Goal: Use online tool/utility: Utilize a website feature to perform a specific function

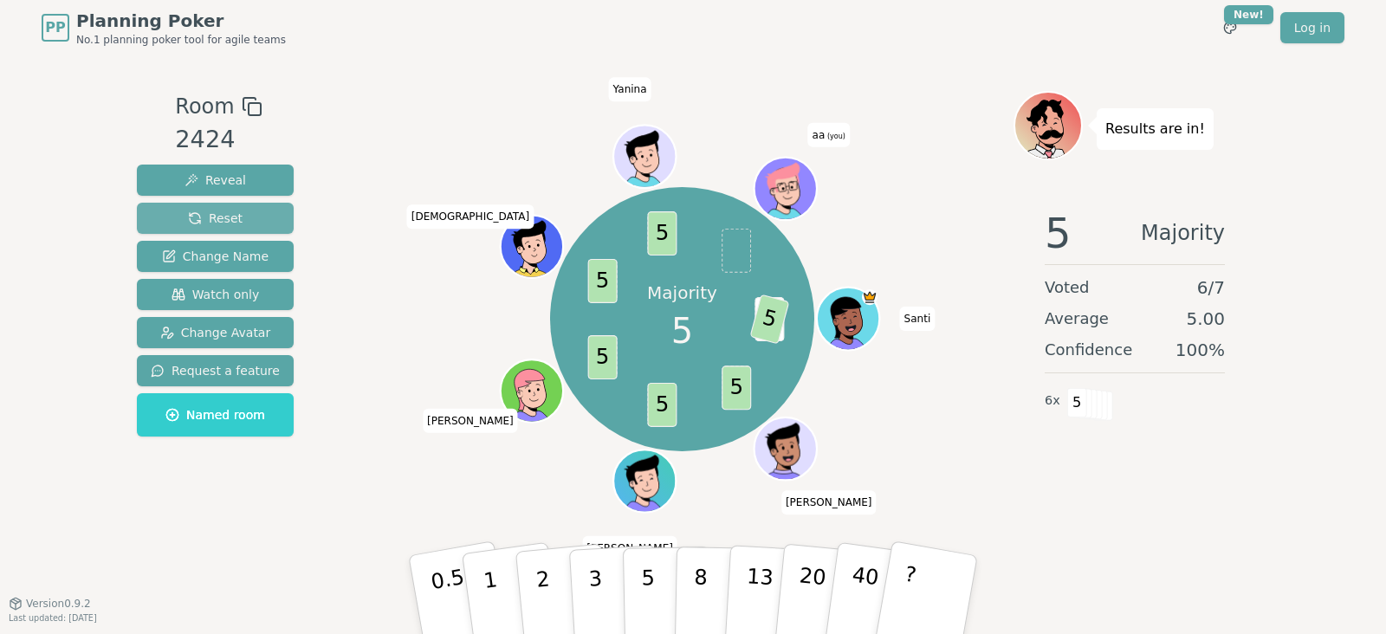
click at [191, 216] on span "Reset" at bounding box center [215, 218] width 55 height 17
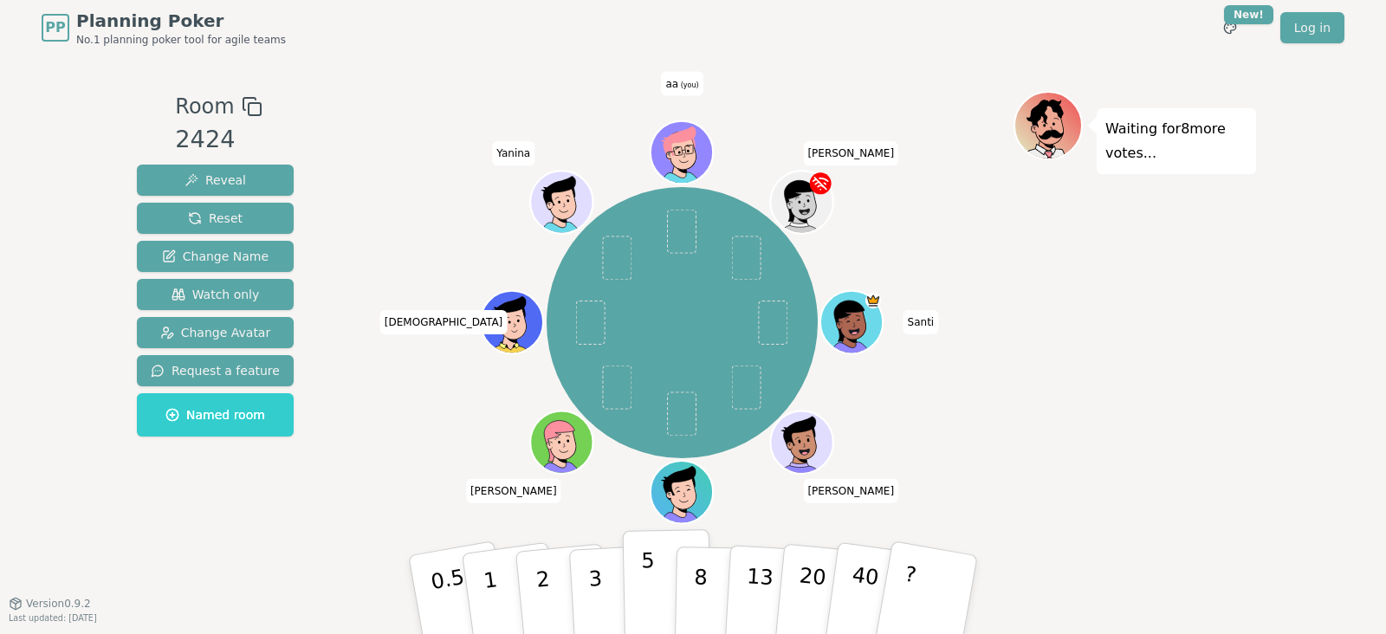
click at [644, 593] on p "5" at bounding box center [648, 595] width 15 height 94
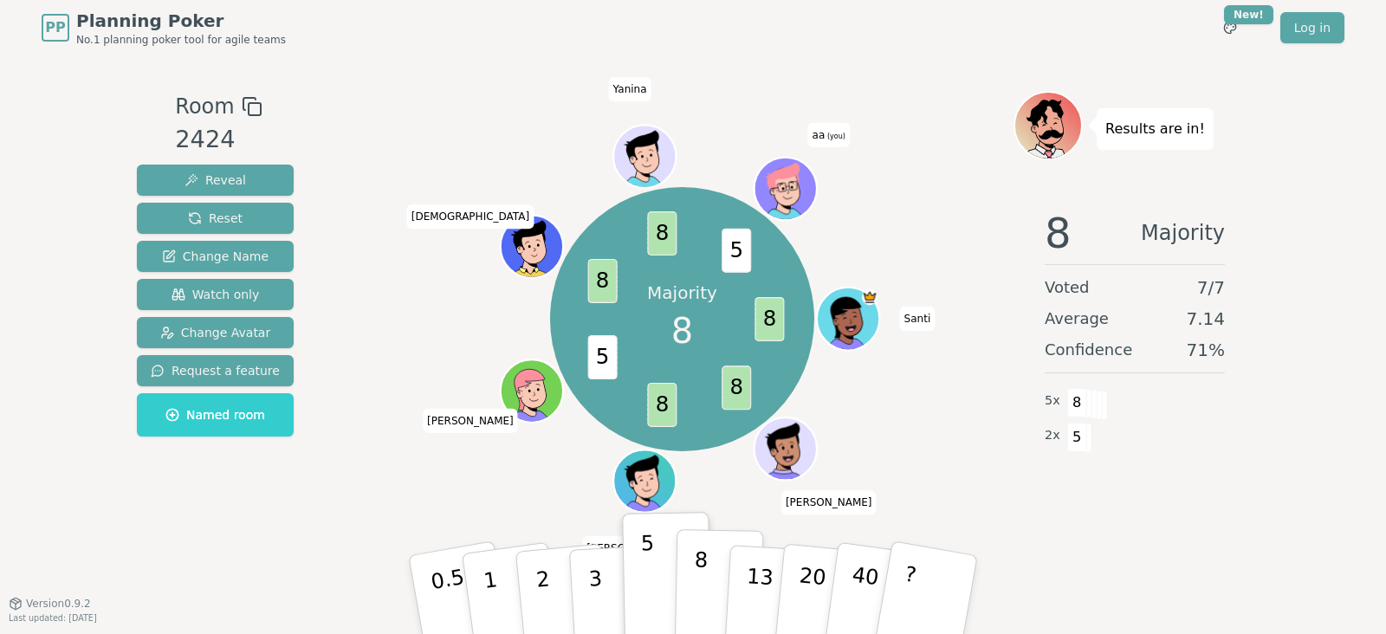
click at [703, 568] on p "8" at bounding box center [700, 595] width 15 height 94
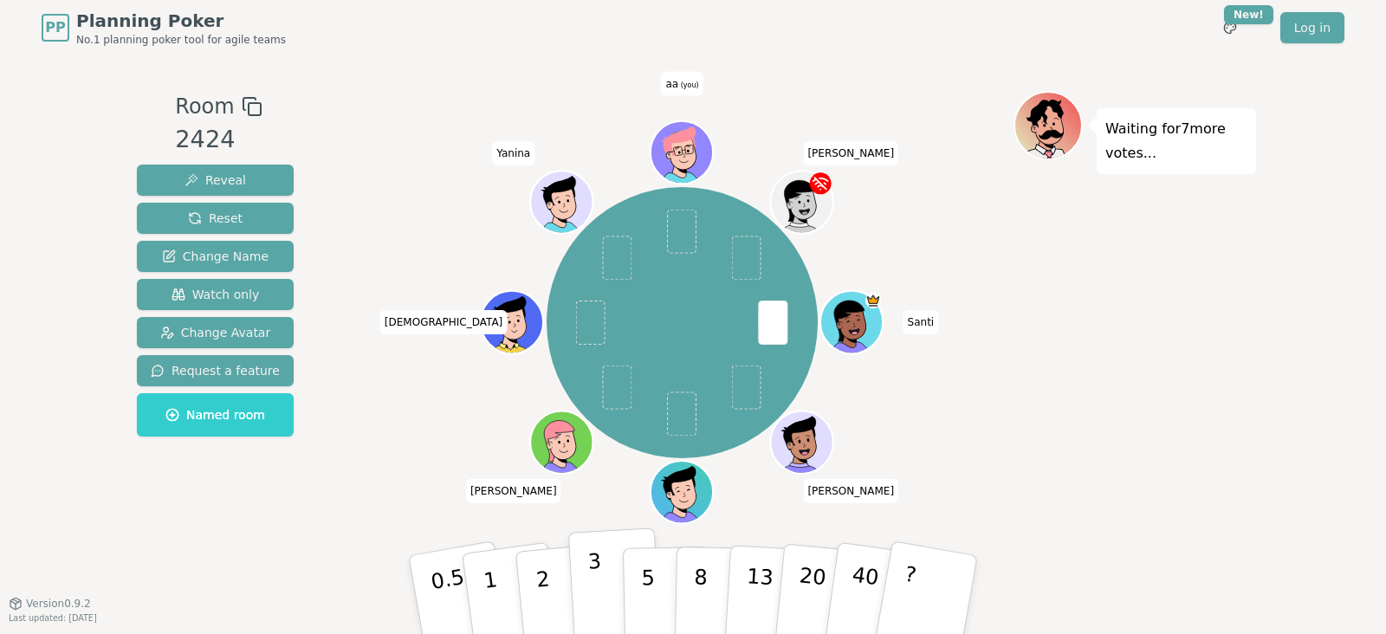
click at [602, 587] on button "3" at bounding box center [615, 595] width 94 height 135
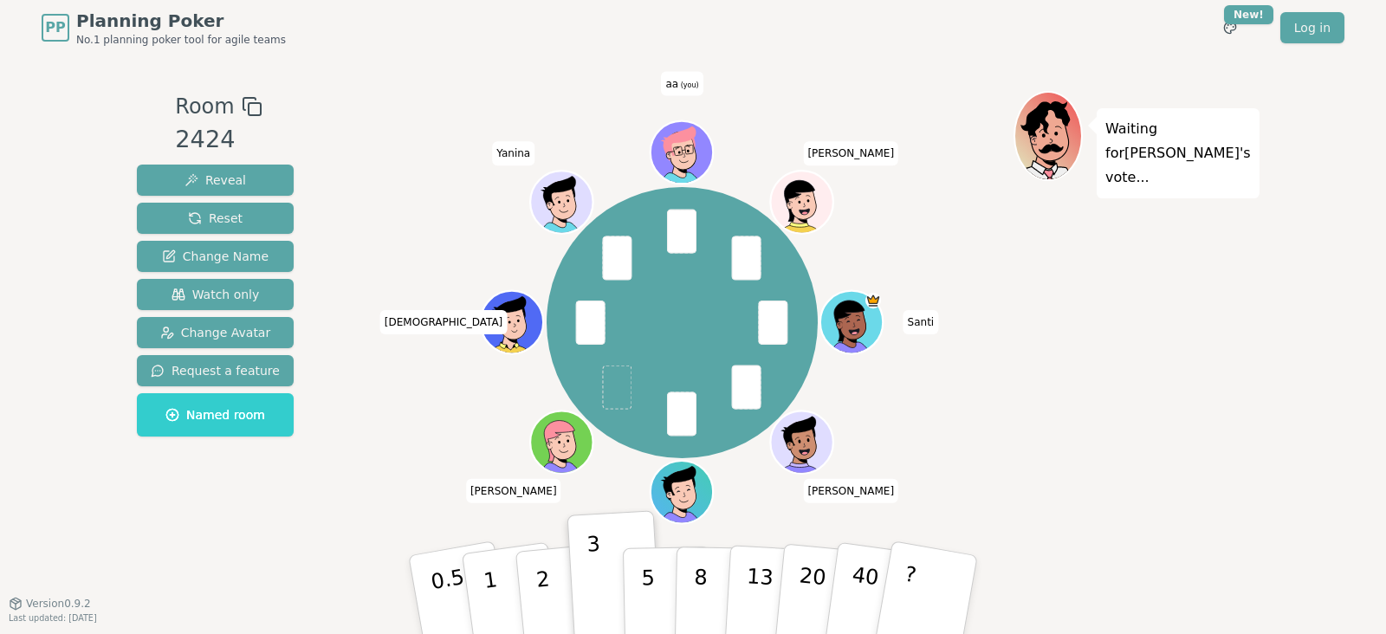
click at [0, 372] on div "PP Planning Poker No.1 planning poker tool for agile teams Toggle theme New! Lo…" at bounding box center [693, 317] width 1386 height 634
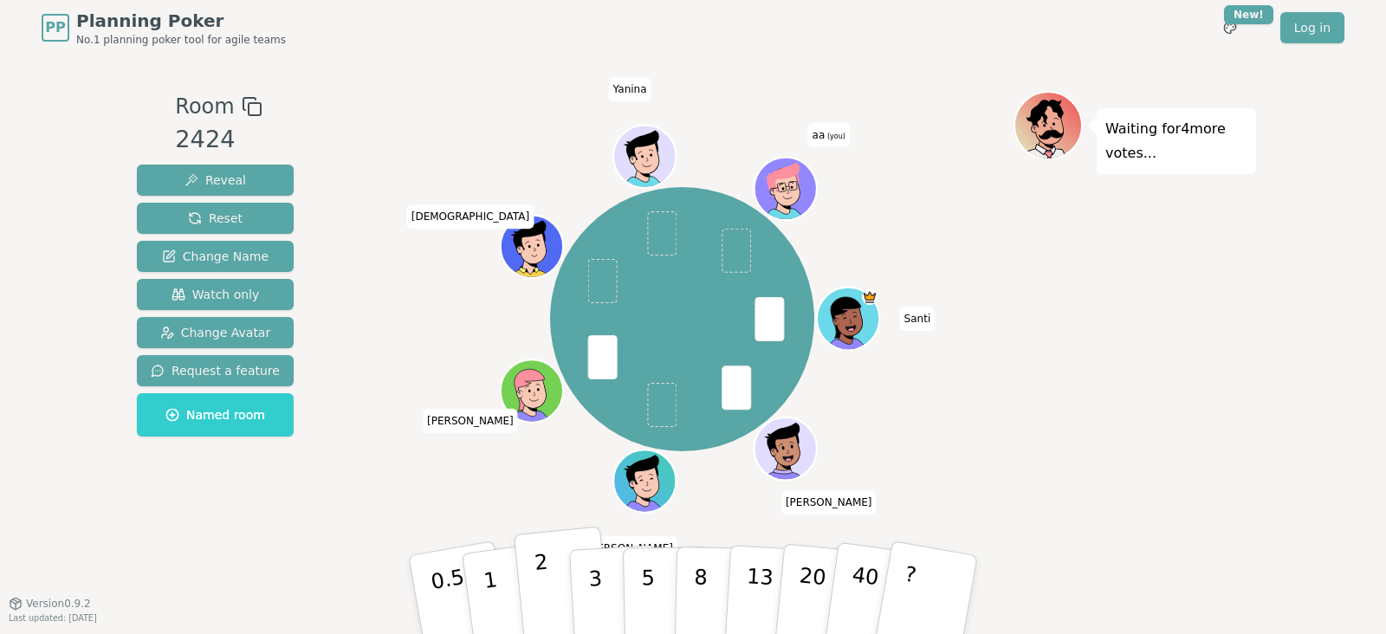
click at [555, 595] on button "2" at bounding box center [563, 596] width 99 height 138
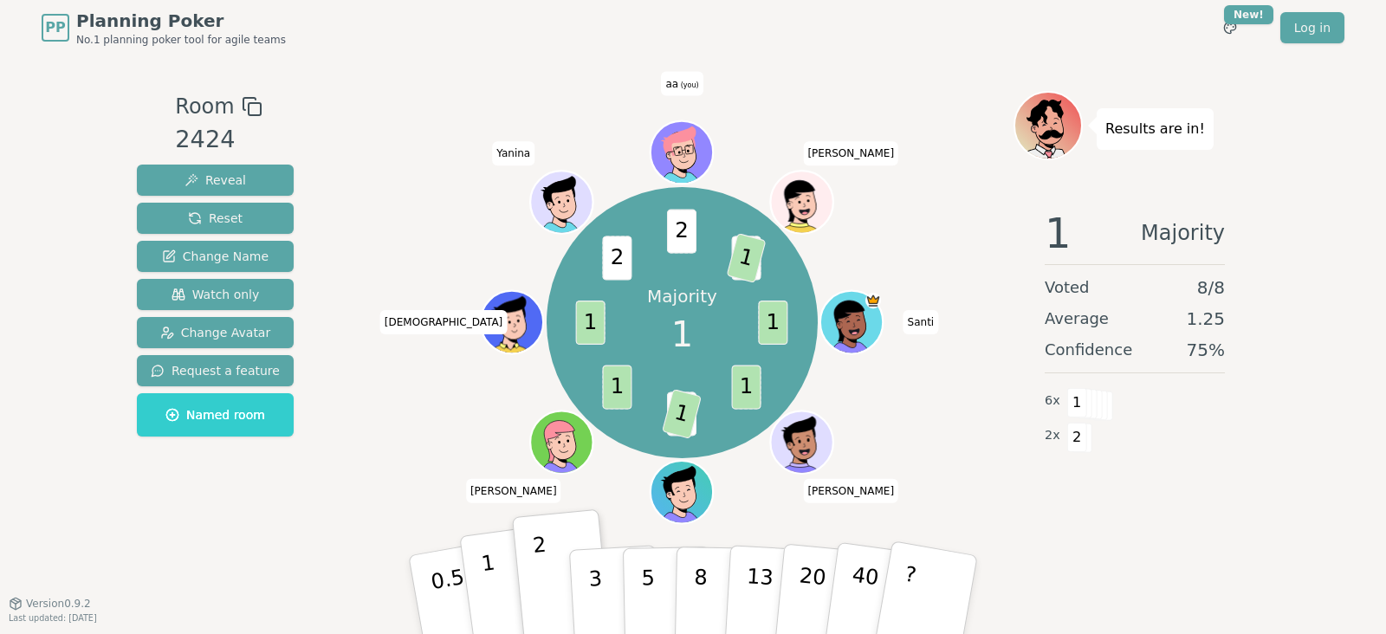
click at [483, 590] on button "1" at bounding box center [510, 595] width 103 height 140
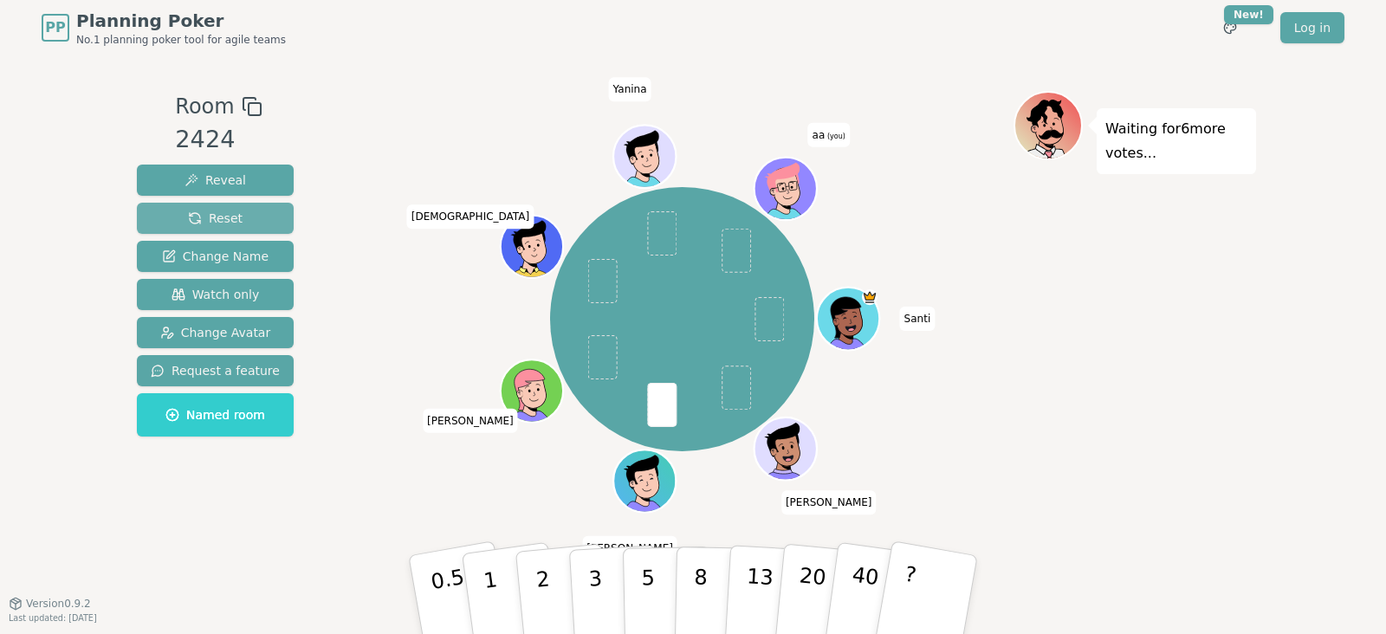
click at [210, 213] on span "Reset" at bounding box center [215, 218] width 55 height 17
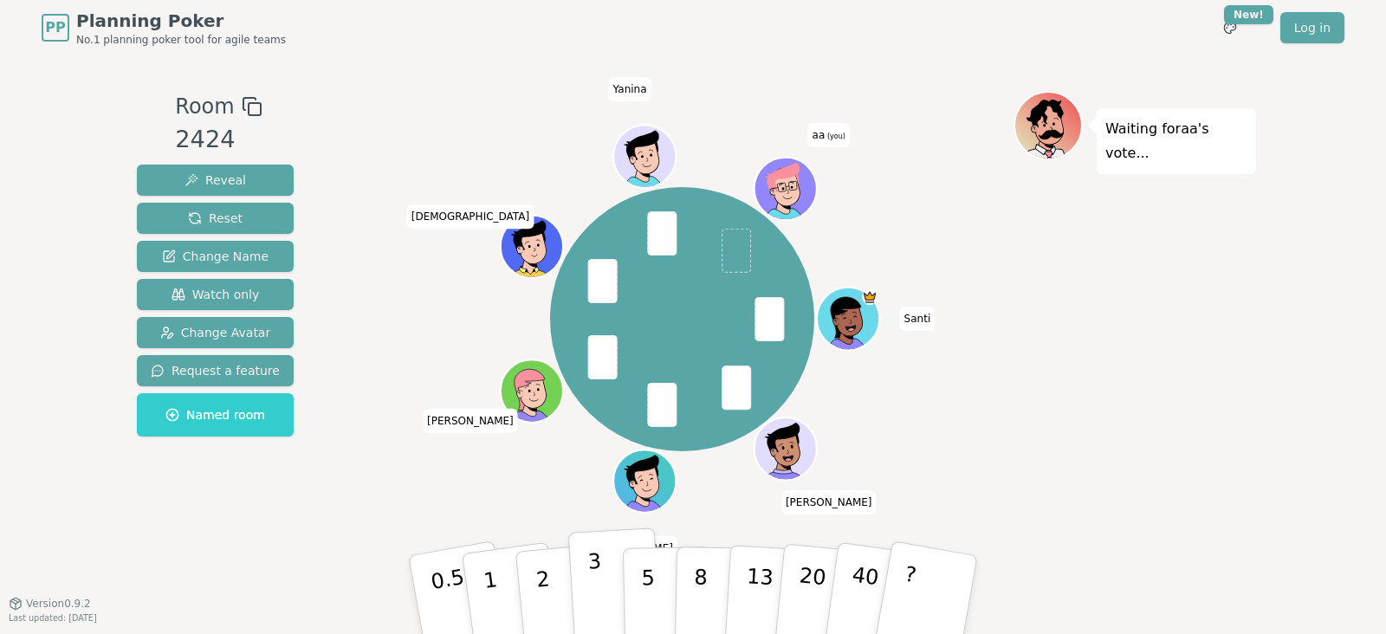
click at [600, 591] on p "3" at bounding box center [596, 596] width 19 height 94
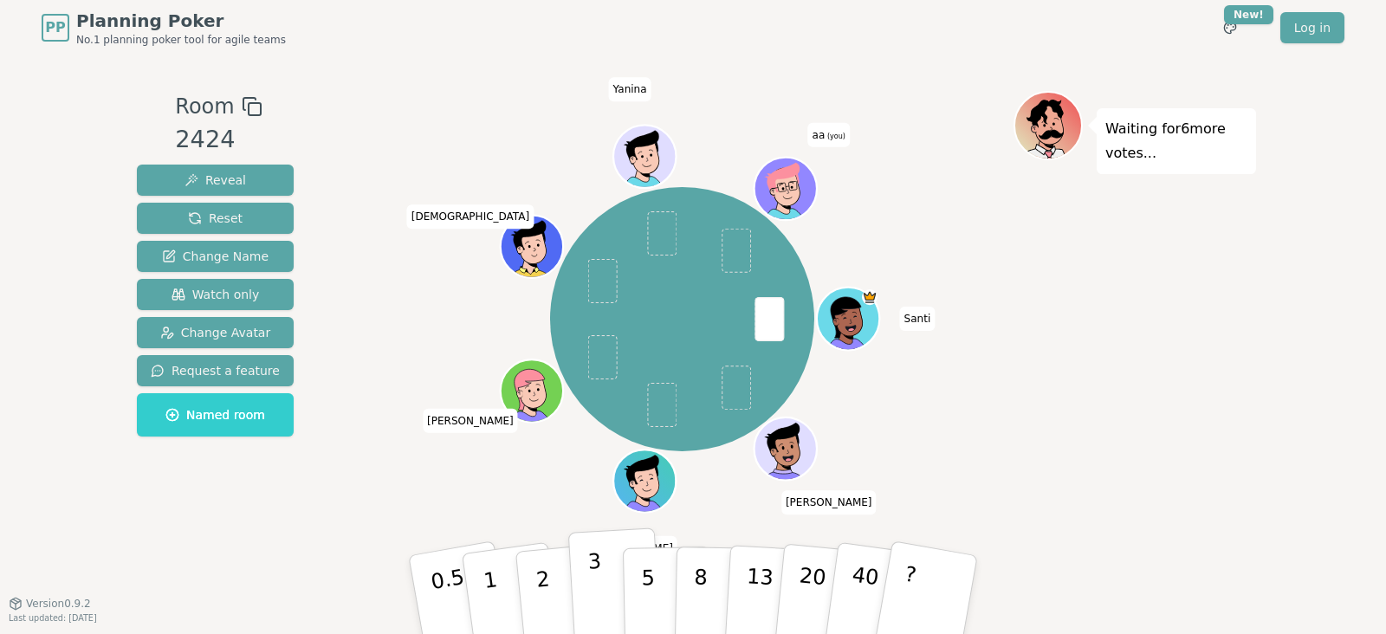
click at [596, 592] on p "3" at bounding box center [596, 596] width 19 height 94
click at [585, 548] on button "3" at bounding box center [615, 595] width 94 height 135
click at [585, 561] on button "3" at bounding box center [615, 595] width 94 height 135
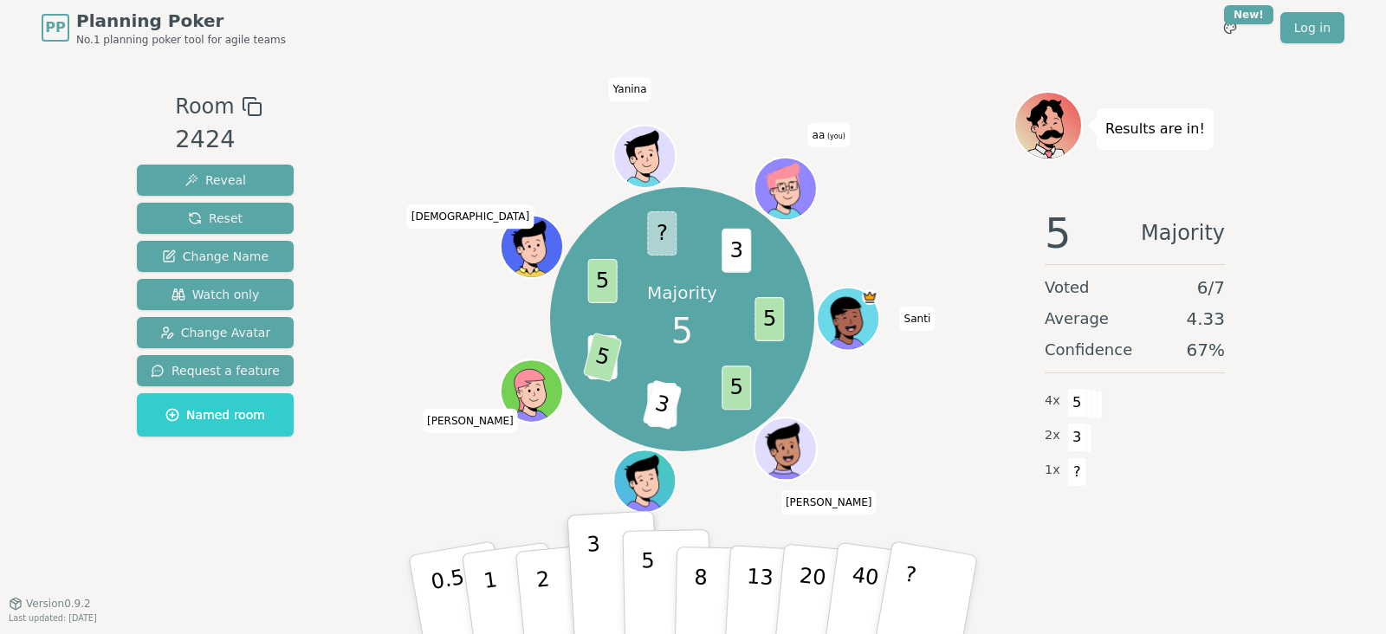
click at [640, 582] on button "5" at bounding box center [667, 595] width 89 height 132
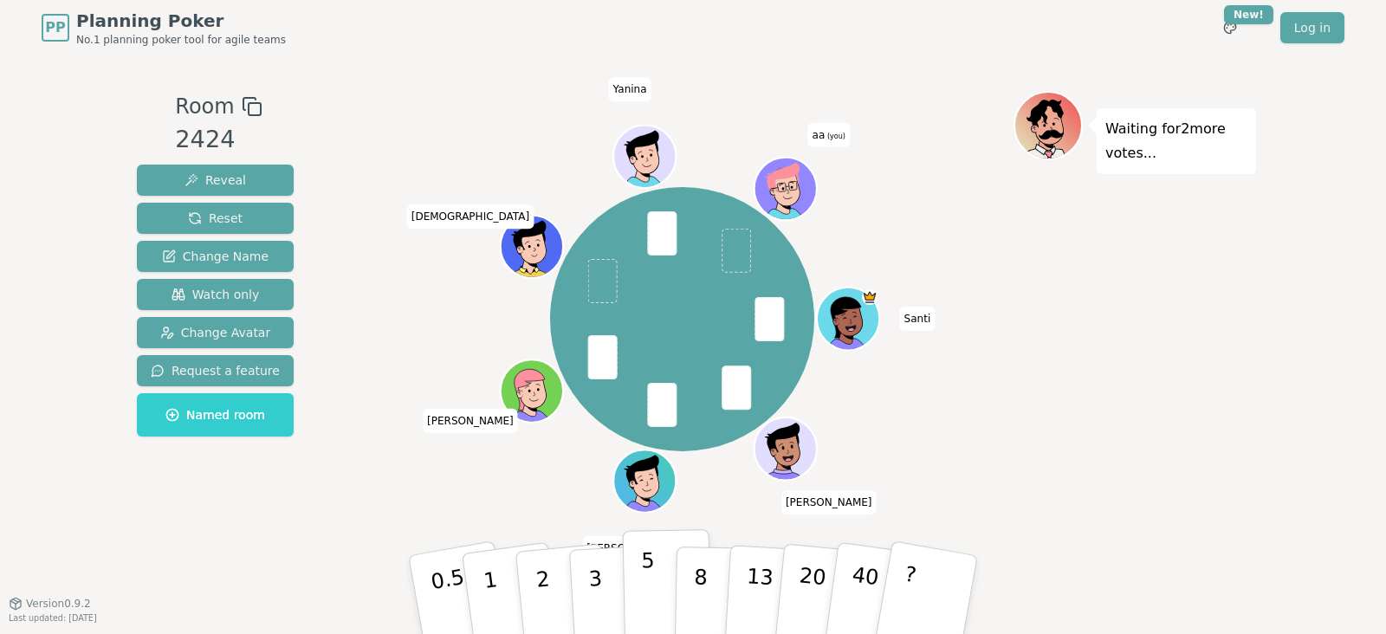
click at [659, 581] on button "5" at bounding box center [667, 595] width 89 height 132
